Goal: Information Seeking & Learning: Learn about a topic

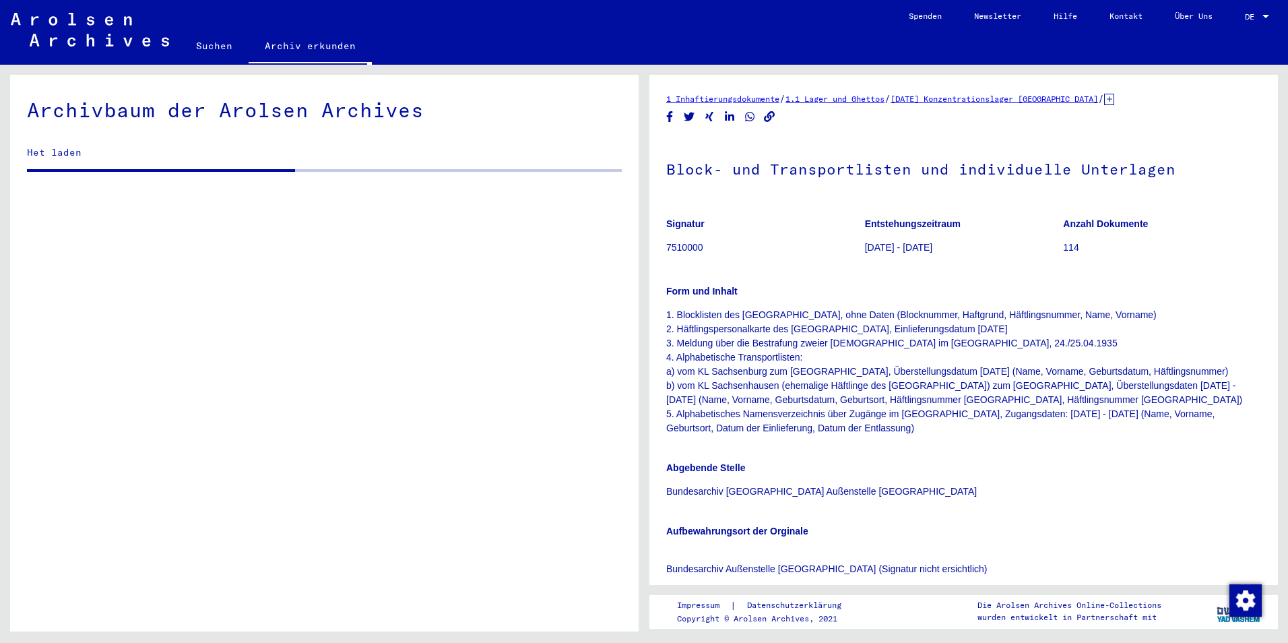
scroll to position [2415, 0]
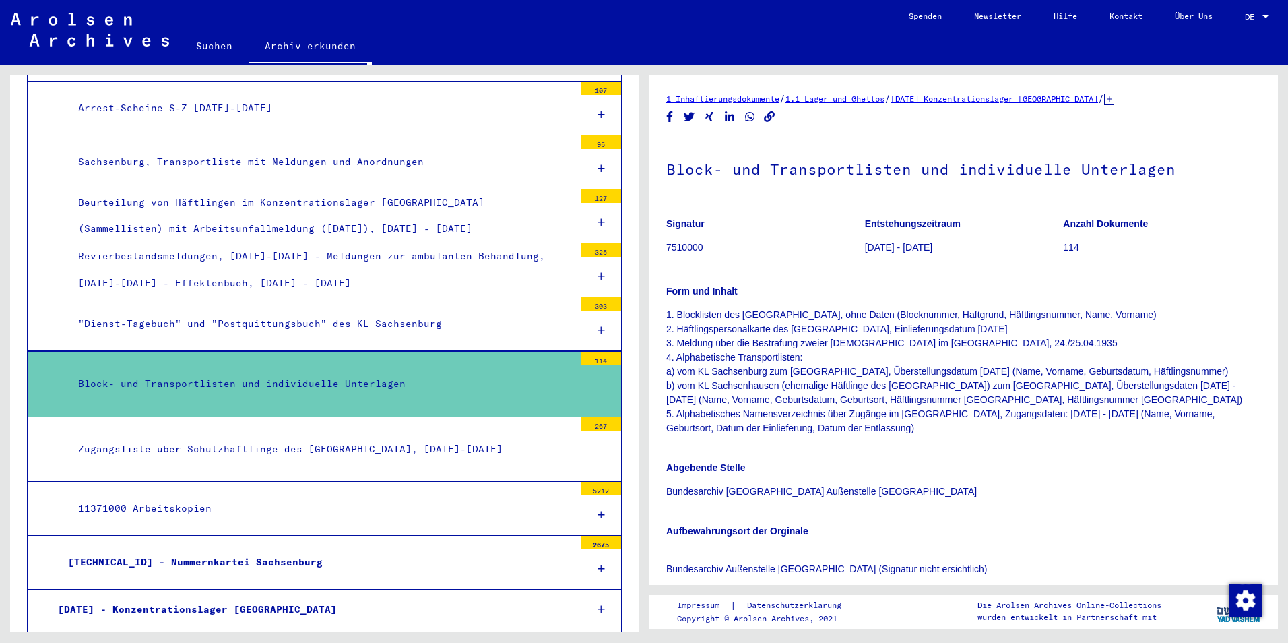
drag, startPoint x: 1050, startPoint y: 283, endPoint x: 1049, endPoint y: 294, distance: 11.5
click at [1049, 294] on div "Form und Inhalt 1. Blocklisten des [GEOGRAPHIC_DATA], ohne Daten (Blocknummer, …" at bounding box center [963, 351] width 595 height 167
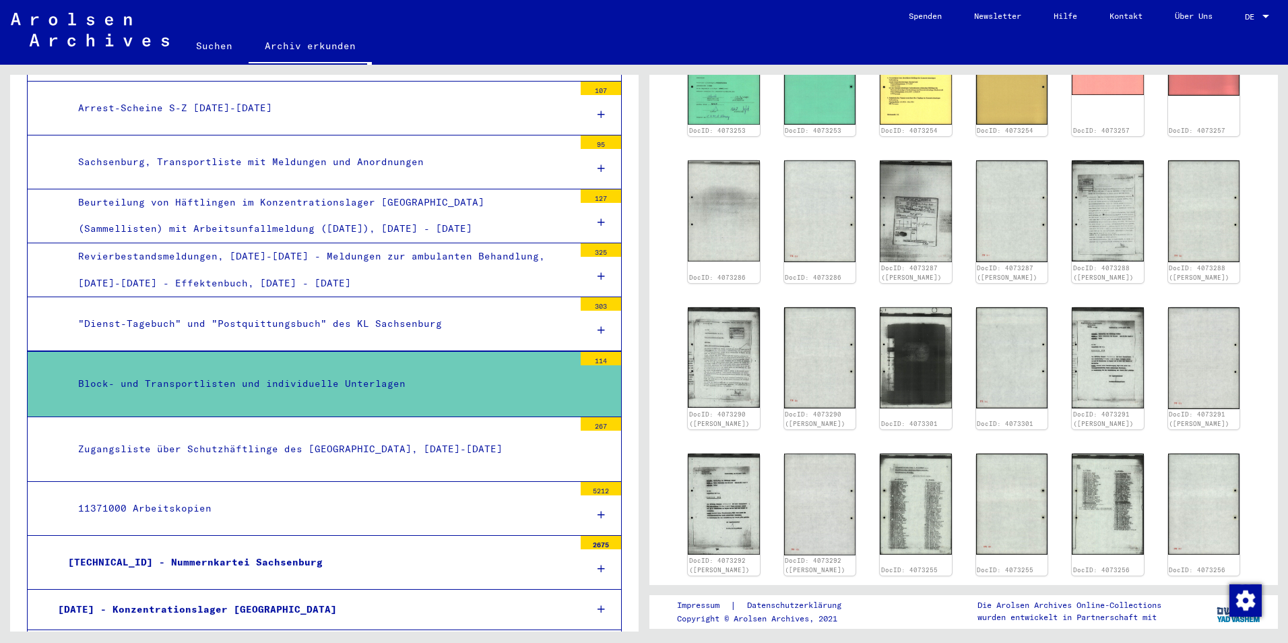
scroll to position [804, 0]
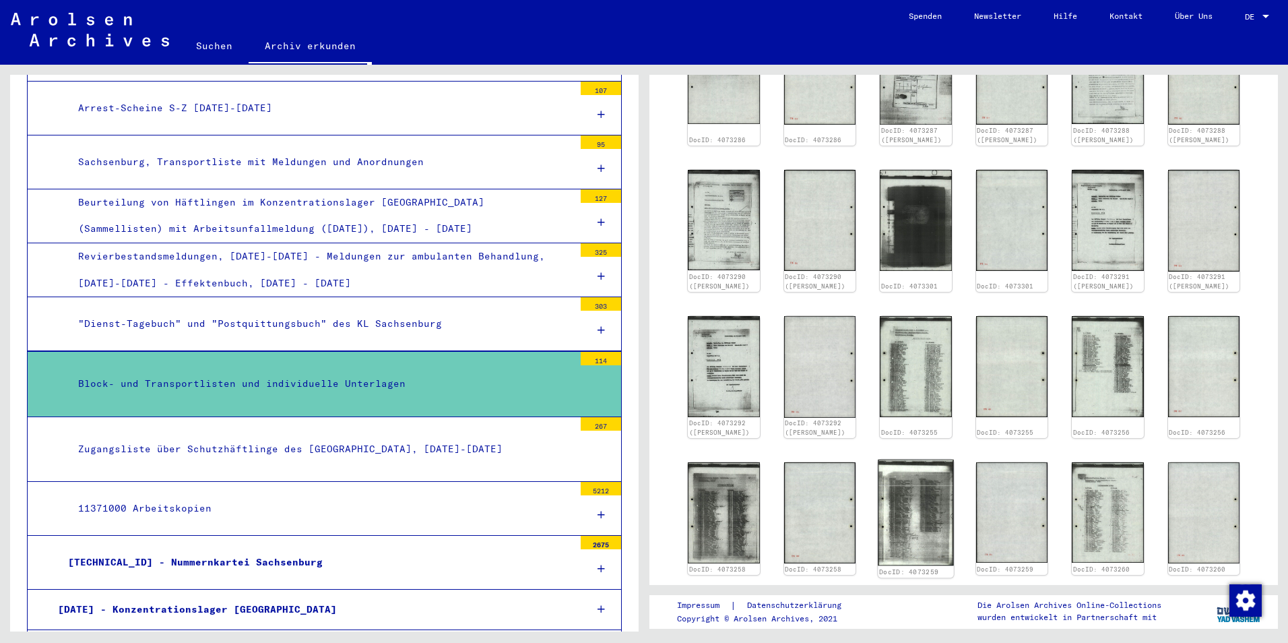
click at [912, 514] on img at bounding box center [915, 513] width 75 height 106
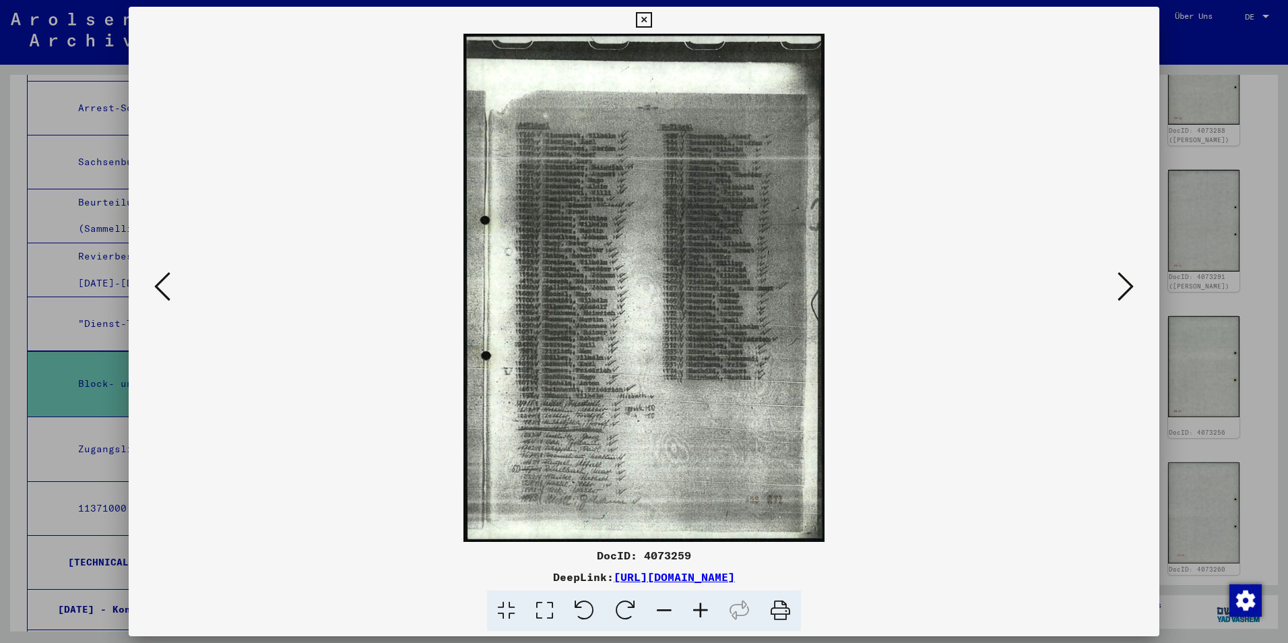
click at [644, 22] on icon at bounding box center [643, 20] width 15 height 16
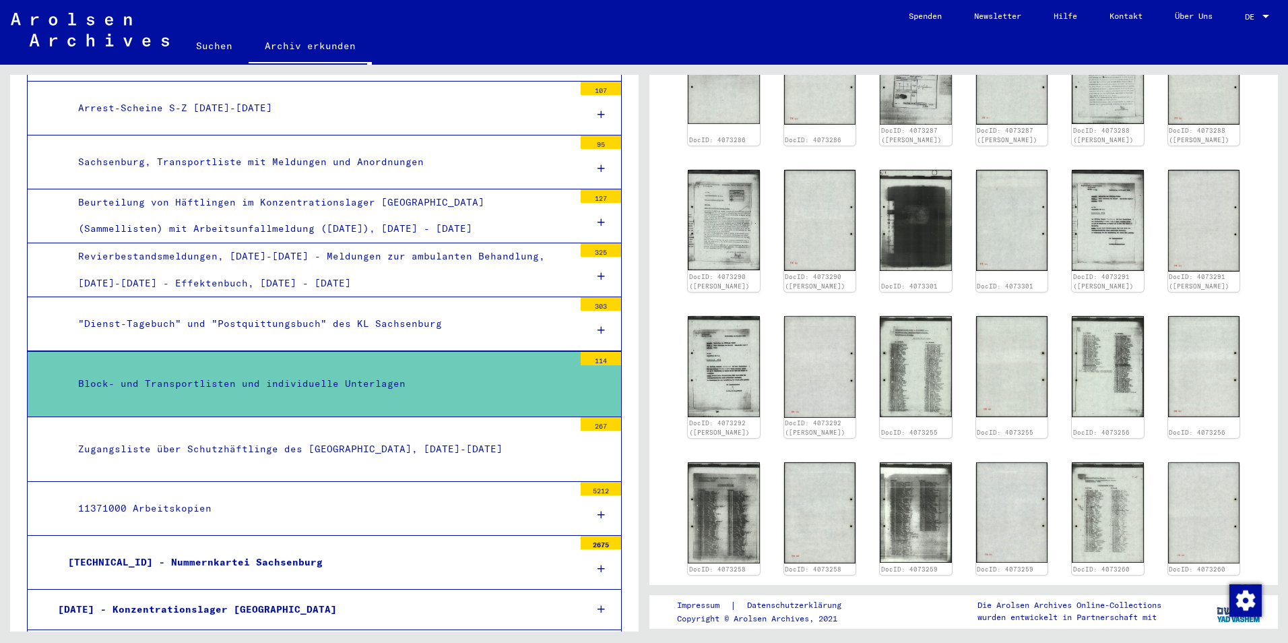
click at [1253, 229] on yv-its-full-details "1 Inhaftierungsdokumente / 1.1 Lager und Ghettos / [DATE] Konzentrationslager […" at bounding box center [964, 162] width 629 height 1749
click at [914, 512] on img at bounding box center [915, 513] width 75 height 106
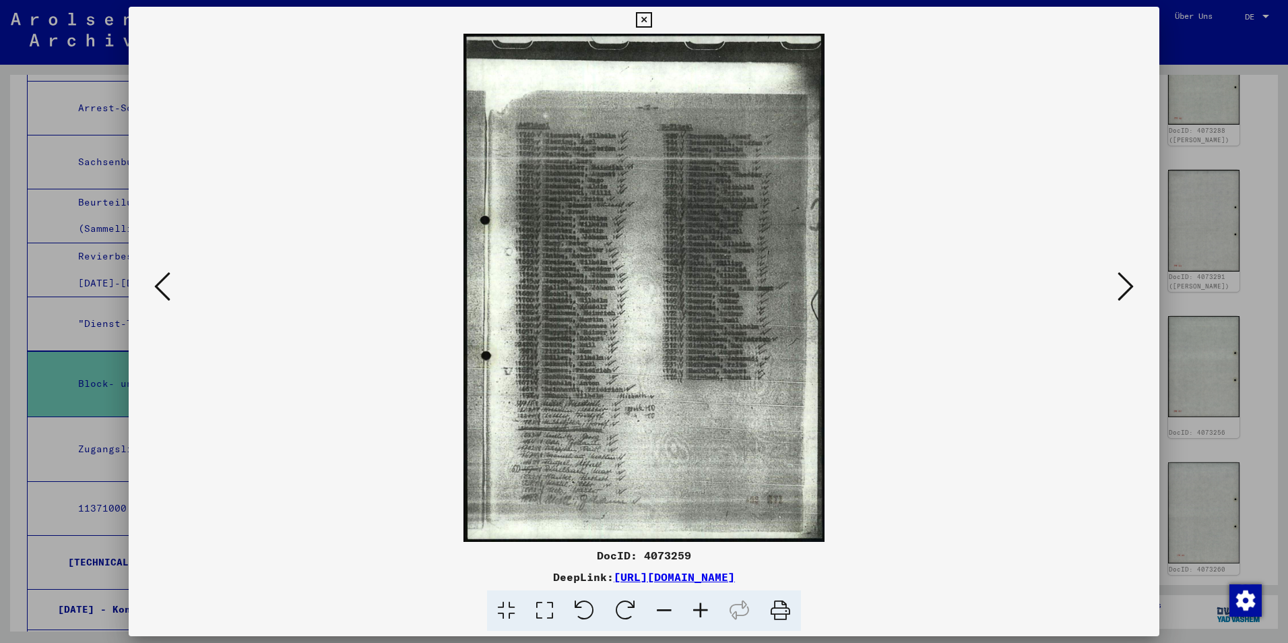
click at [1131, 288] on icon at bounding box center [1126, 286] width 16 height 32
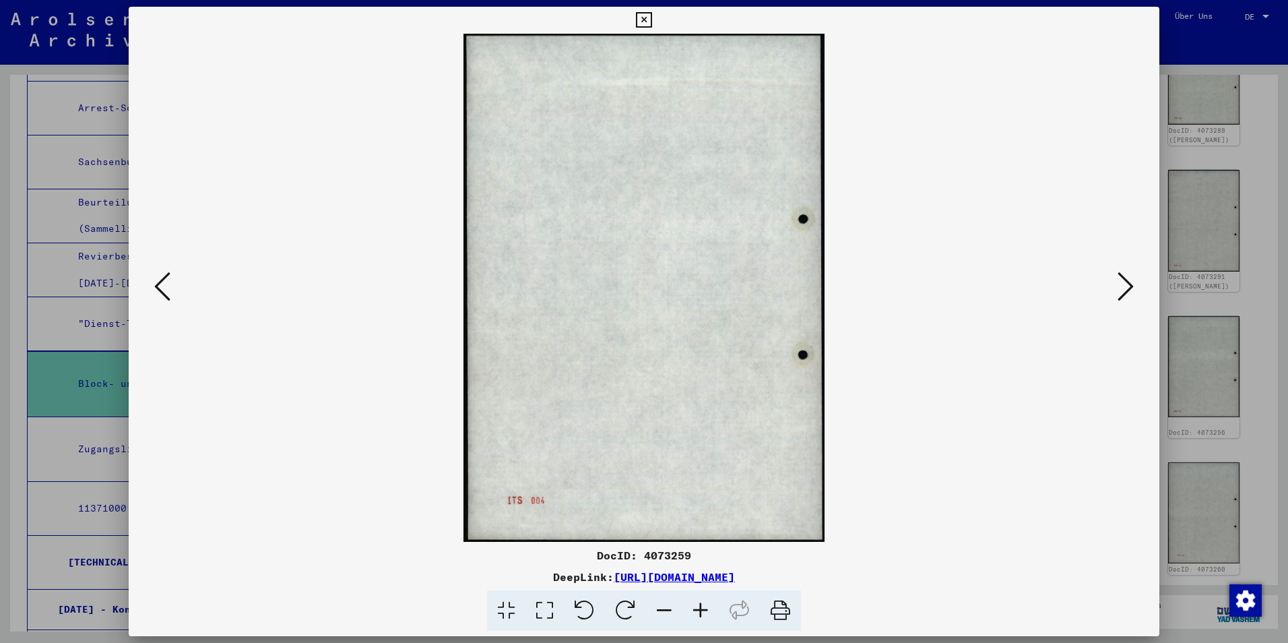
click at [1131, 288] on icon at bounding box center [1126, 286] width 16 height 32
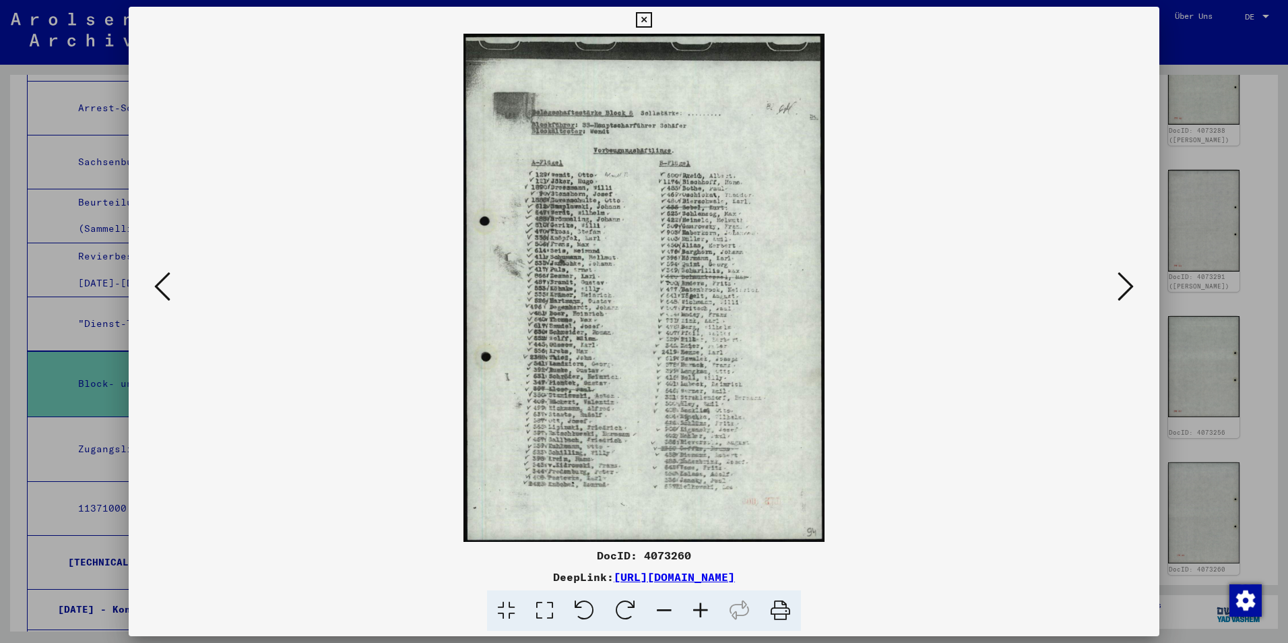
click at [1131, 288] on icon at bounding box center [1126, 286] width 16 height 32
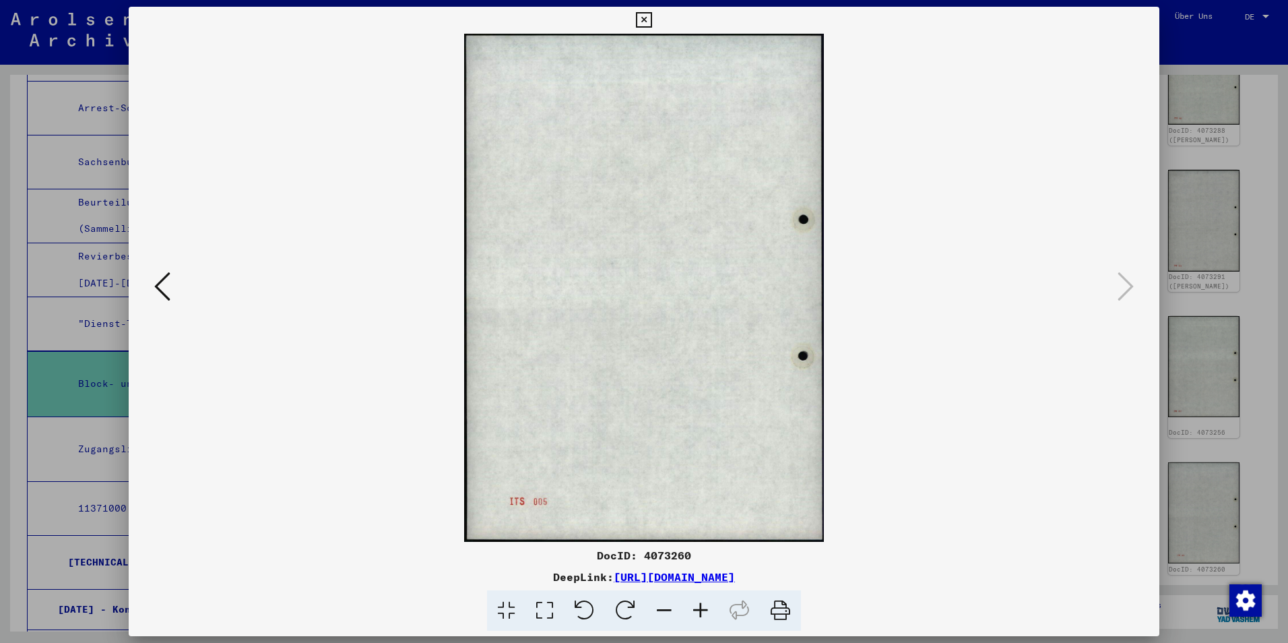
click at [644, 18] on icon at bounding box center [643, 20] width 15 height 16
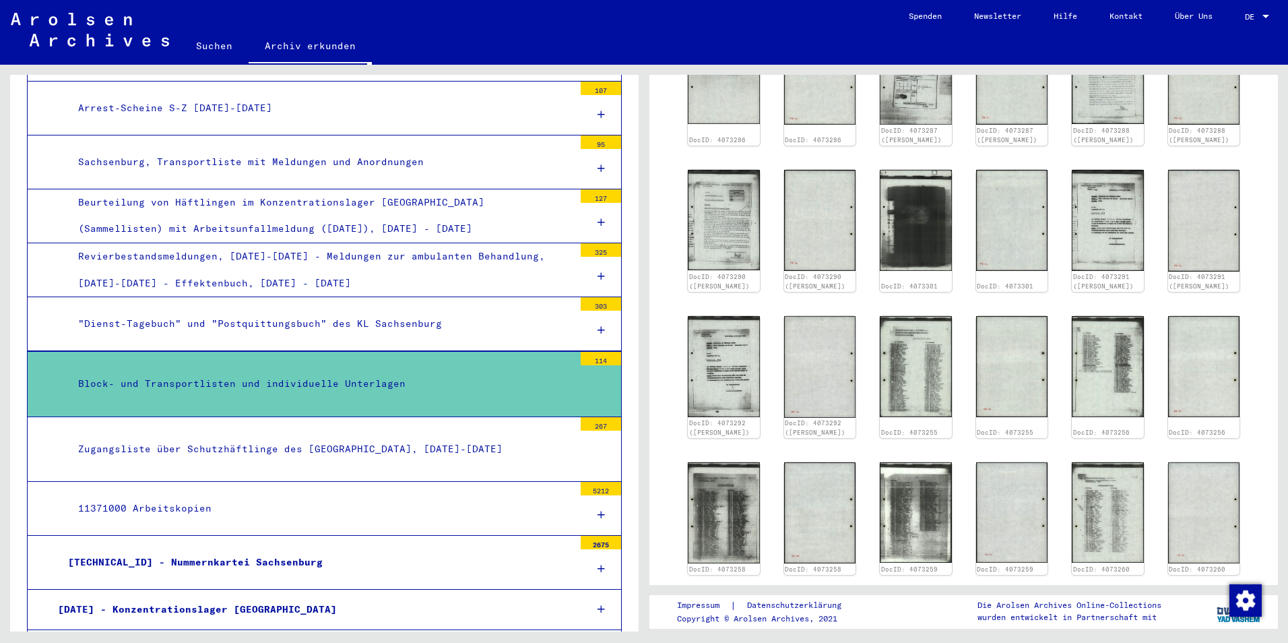
click at [1251, 323] on div "DocID: 4073253 DocID: 4073253 DocID: 4073254 DocID: 4073254 DocID: 4073257 DocI…" at bounding box center [963, 230] width 595 height 700
click at [1236, 460] on div "DocID: 4073253 DocID: 4073253 DocID: 4073254 DocID: 4073254 DocID: 4073257 DocI…" at bounding box center [963, 230] width 595 height 700
click at [1245, 474] on div "DocID: 4073253 DocID: 4073253 DocID: 4073254 DocID: 4073254 DocID: 4073257 DocI…" at bounding box center [963, 230] width 595 height 700
